Goal: Information Seeking & Learning: Check status

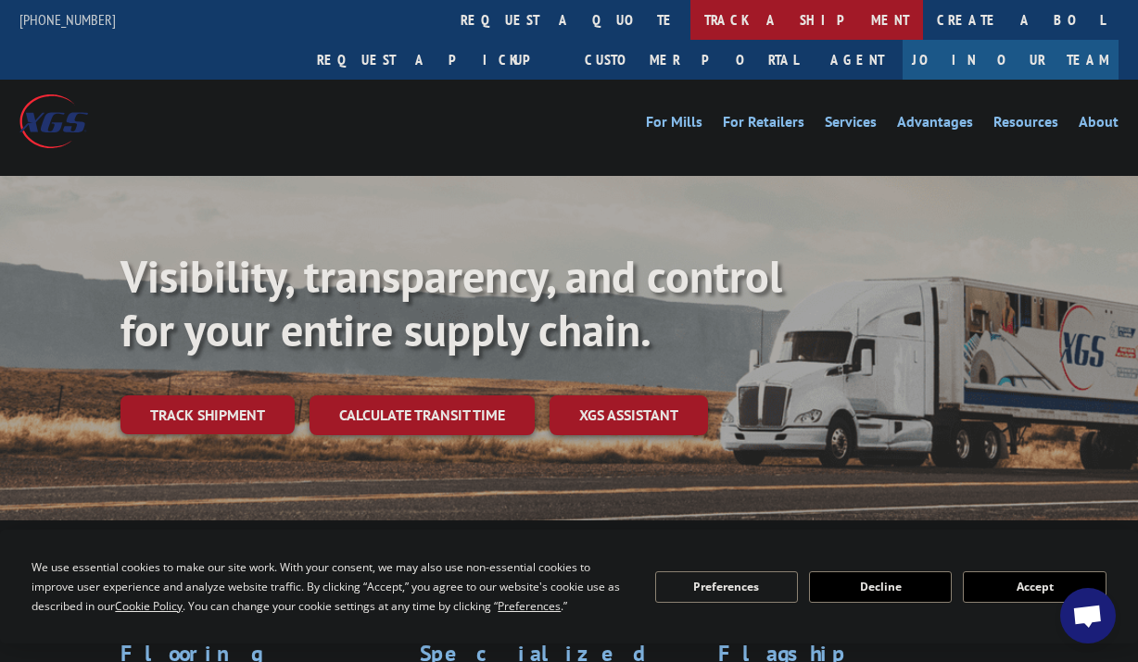
click at [690, 21] on link "track a shipment" at bounding box center [806, 20] width 233 height 40
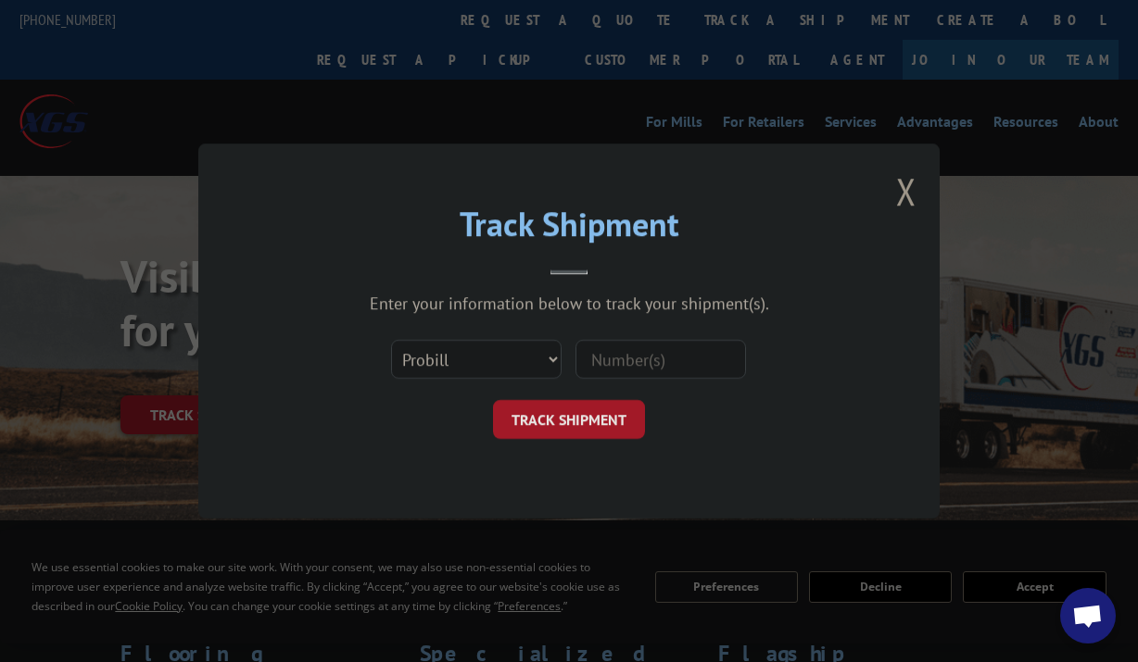
click at [662, 360] on input at bounding box center [660, 359] width 170 height 39
paste input "17553564"
type input "17553564"
click at [597, 414] on button "TRACK SHIPMENT" at bounding box center [569, 419] width 152 height 39
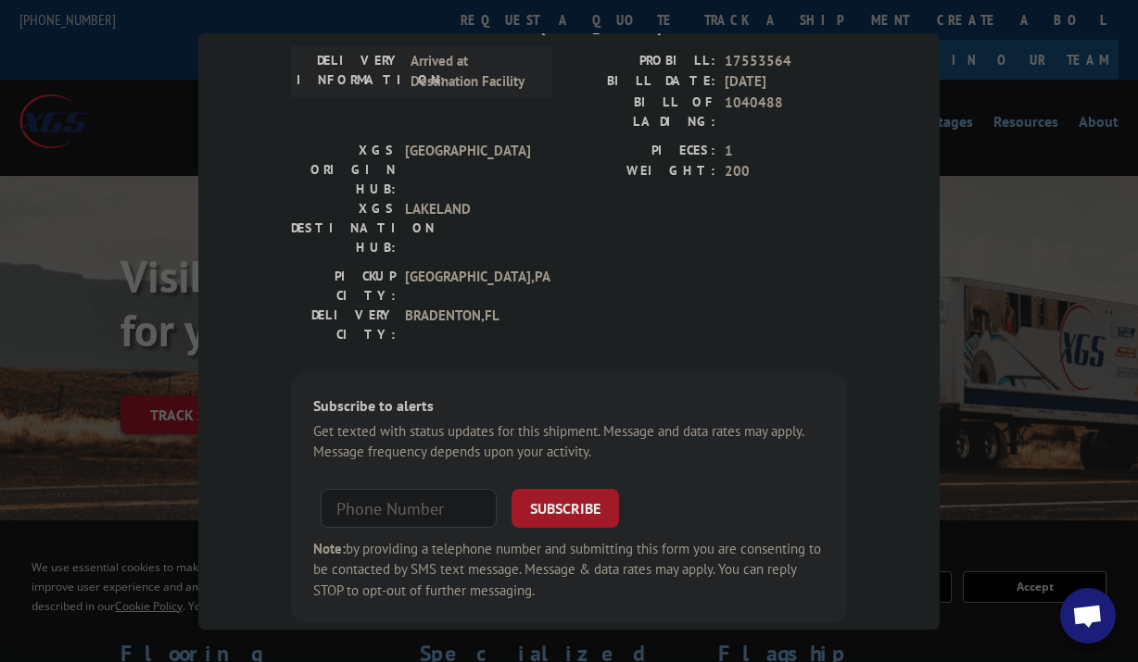
scroll to position [4, 0]
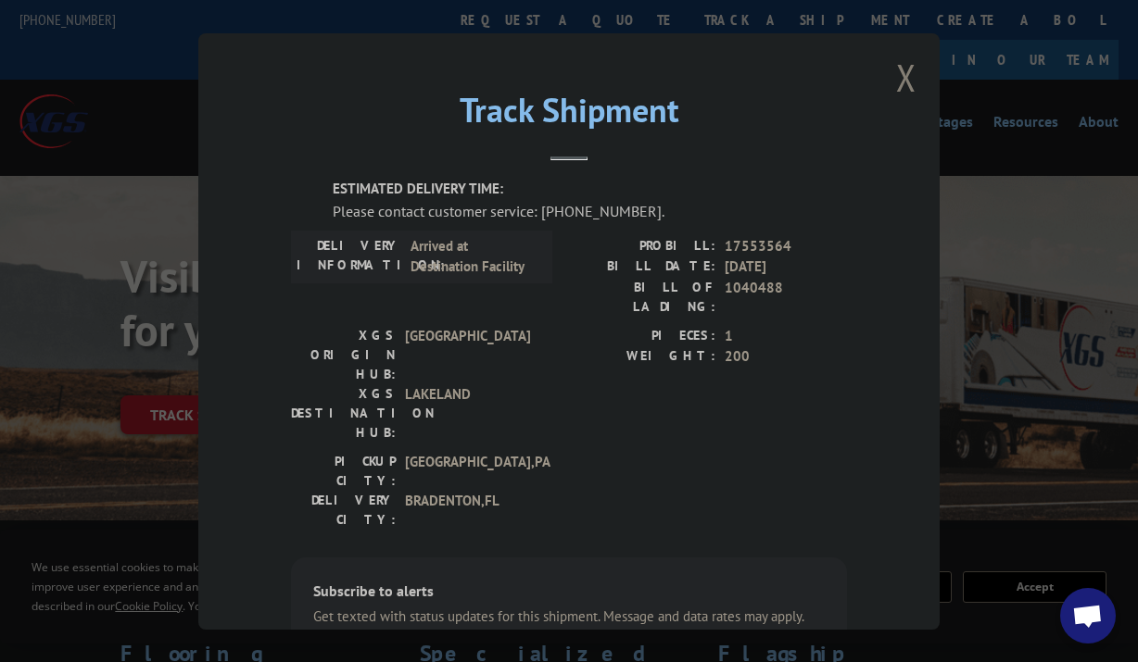
click at [903, 64] on button "Close modal" at bounding box center [906, 77] width 20 height 49
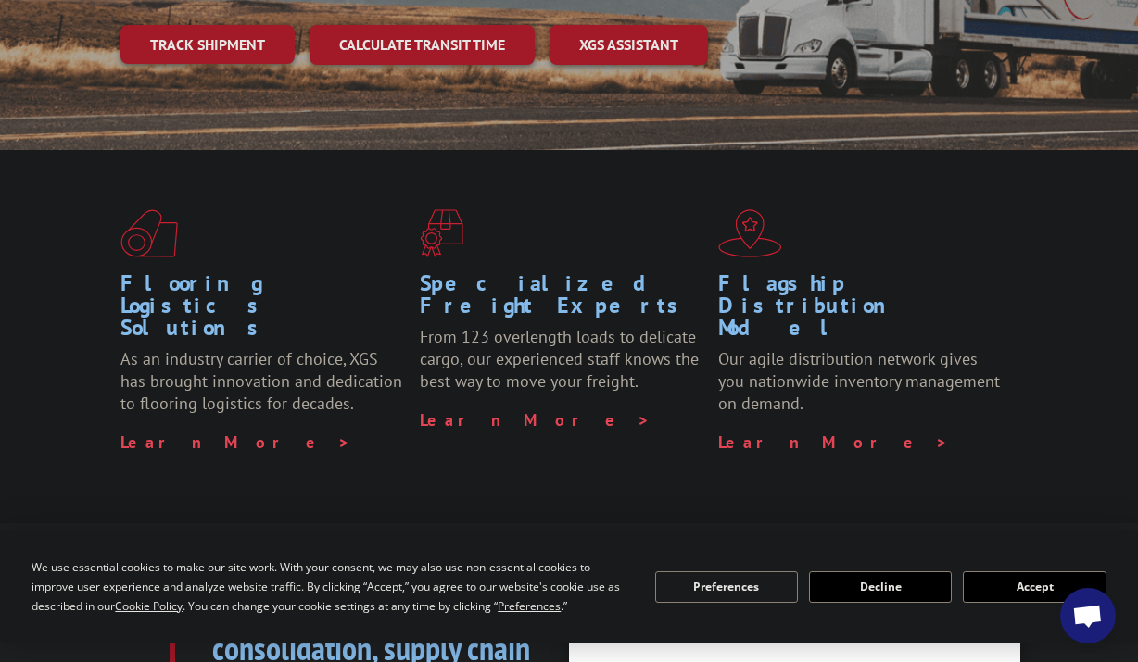
scroll to position [0, 0]
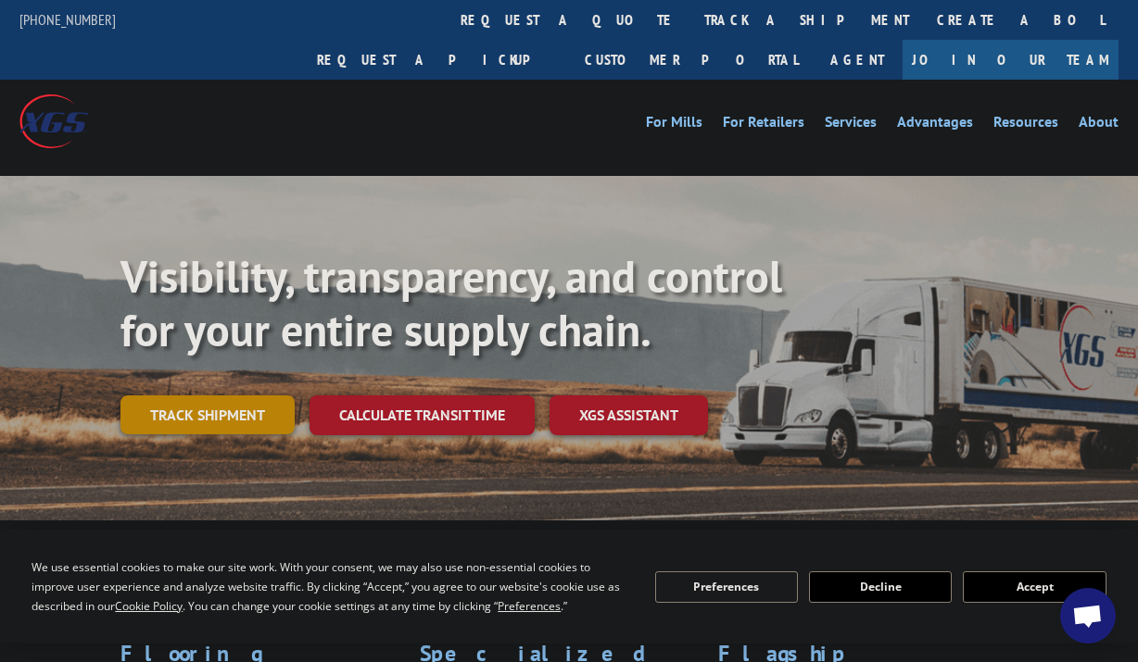
click at [189, 396] on link "Track shipment" at bounding box center [207, 415] width 174 height 39
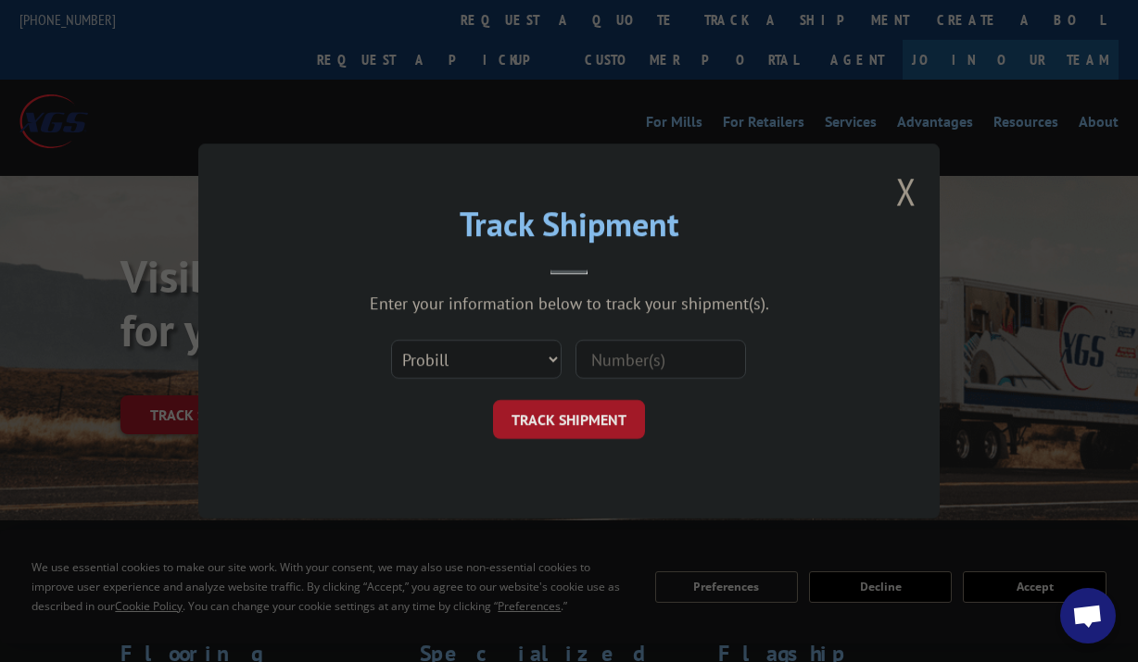
click at [630, 346] on input at bounding box center [660, 359] width 170 height 39
paste input "17553564"
type input "17553564"
click at [568, 429] on button "TRACK SHIPMENT" at bounding box center [569, 419] width 152 height 39
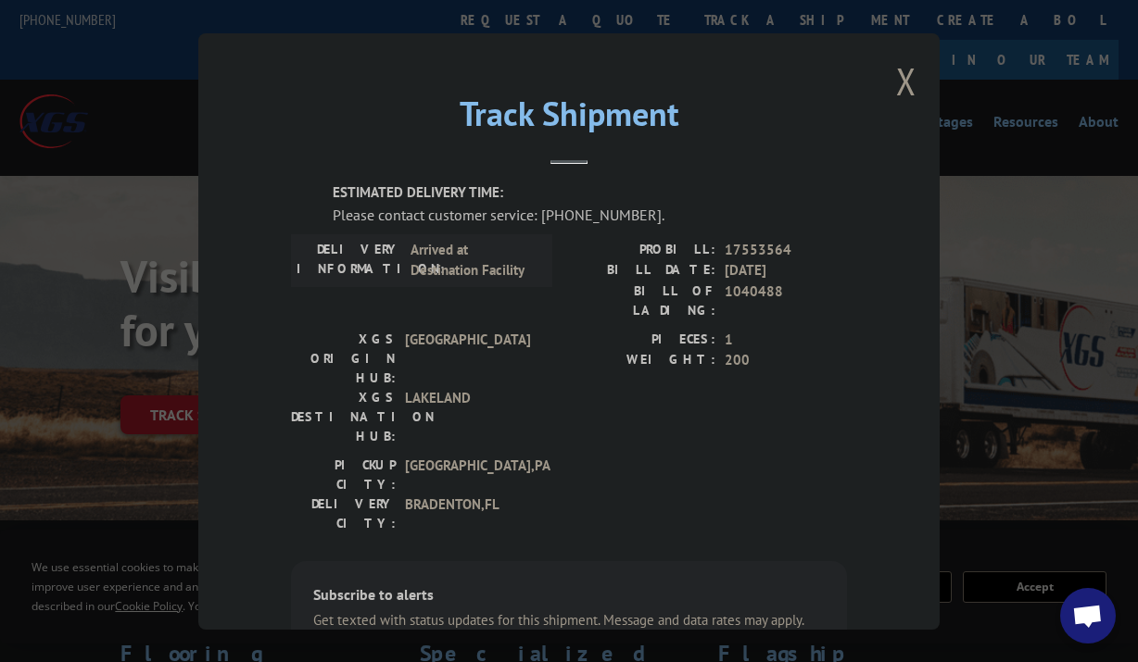
scroll to position [93, 0]
